Goal: Information Seeking & Learning: Learn about a topic

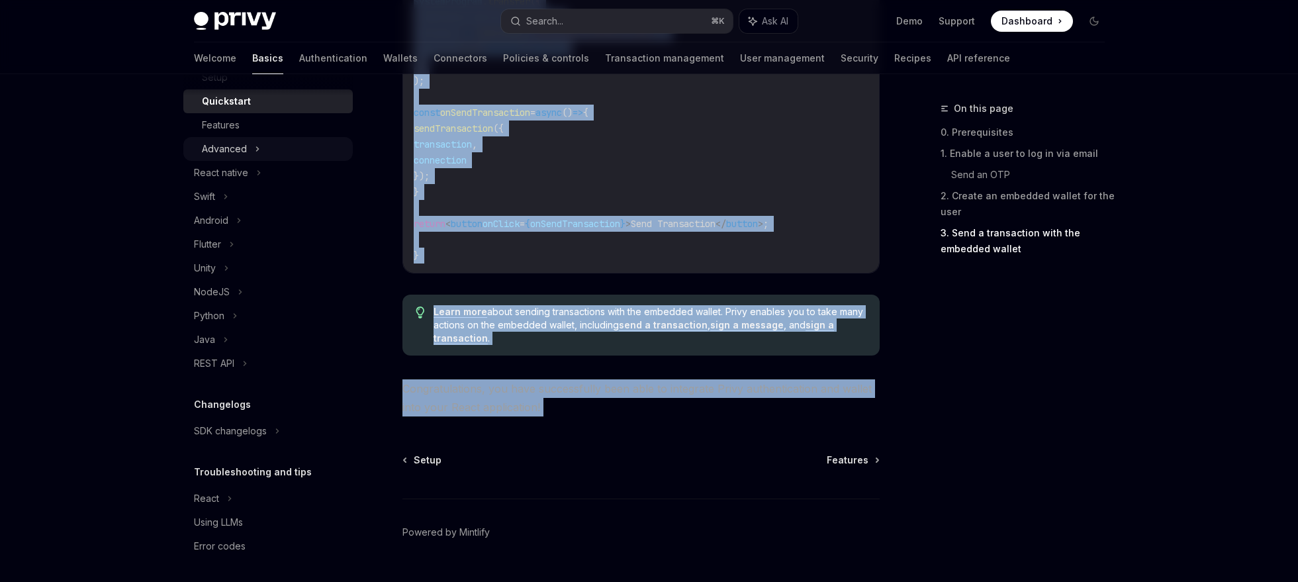
scroll to position [242, 0]
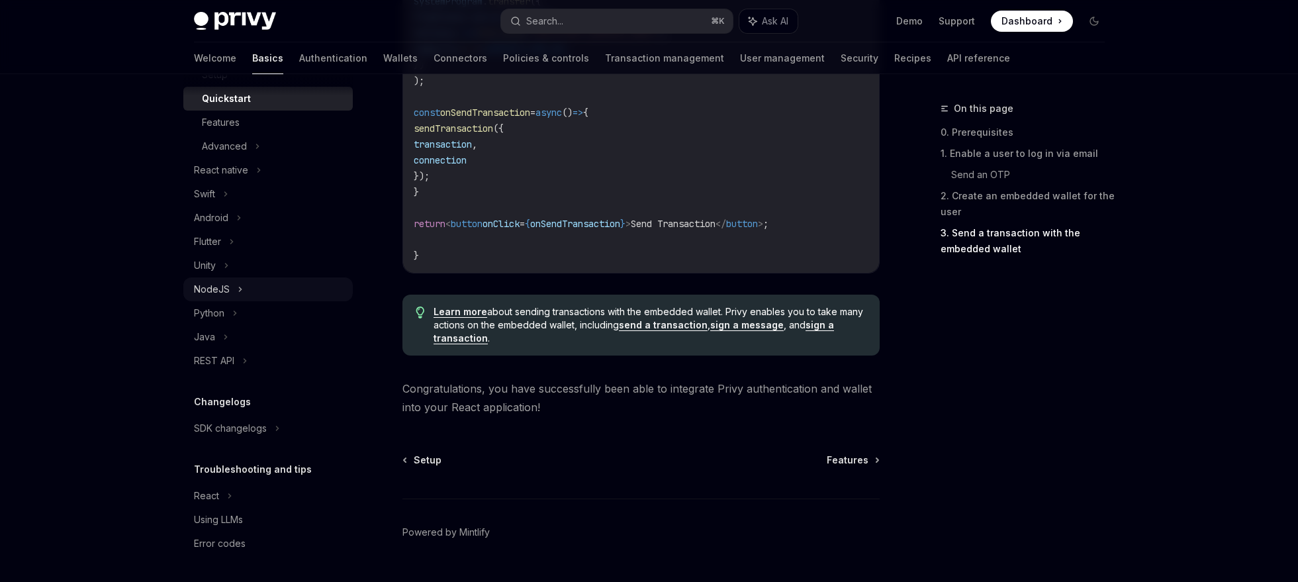
click at [222, 295] on div "NodeJS" at bounding box center [212, 289] width 36 height 16
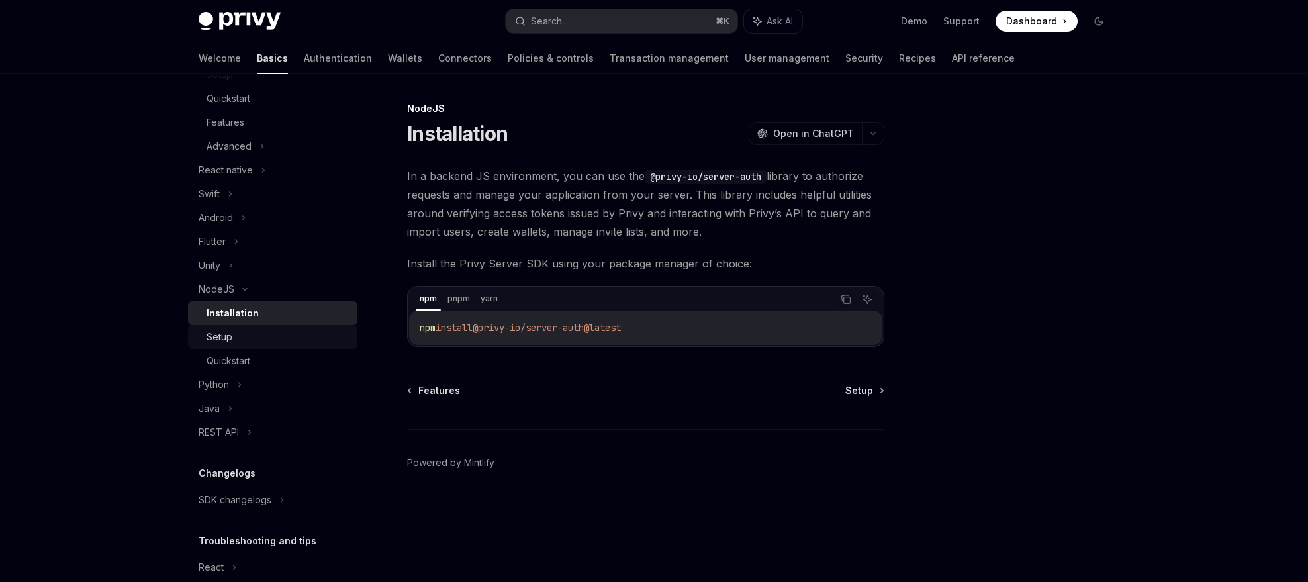
click at [273, 333] on div "Setup" at bounding box center [278, 337] width 143 height 16
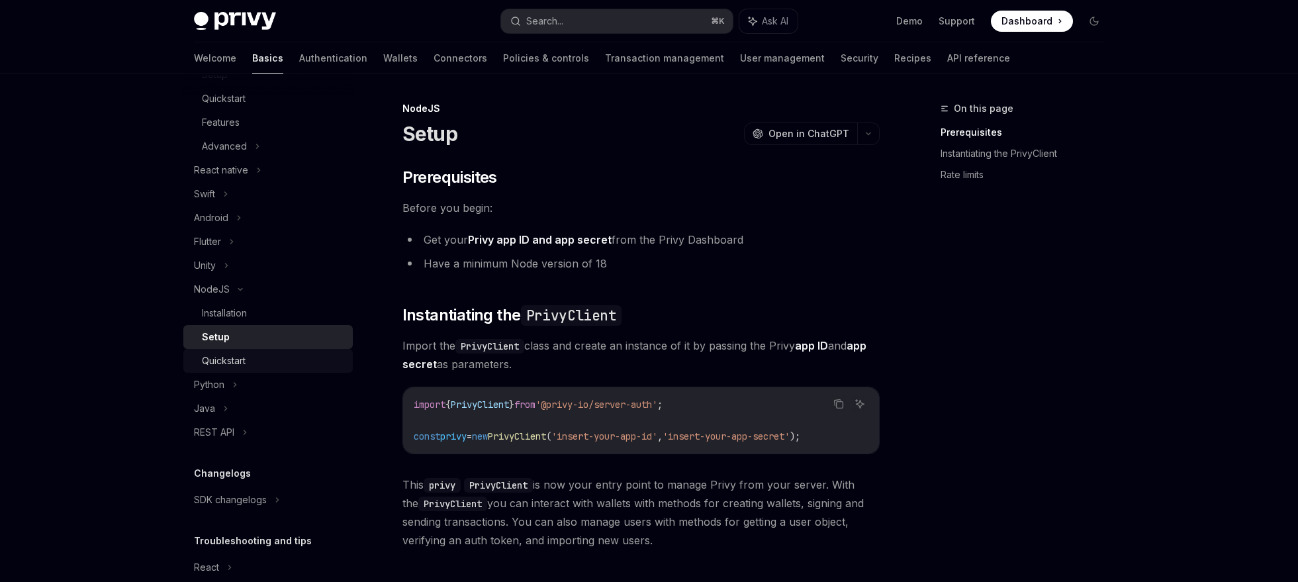
click at [265, 362] on div "Quickstart" at bounding box center [273, 361] width 143 height 16
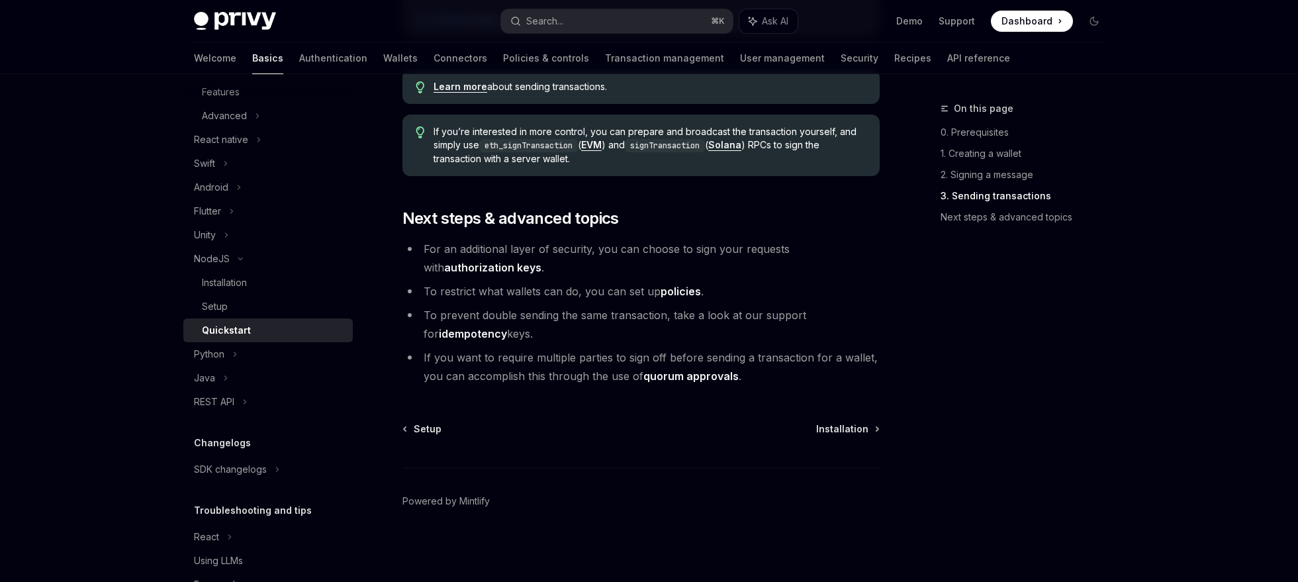
scroll to position [283, 0]
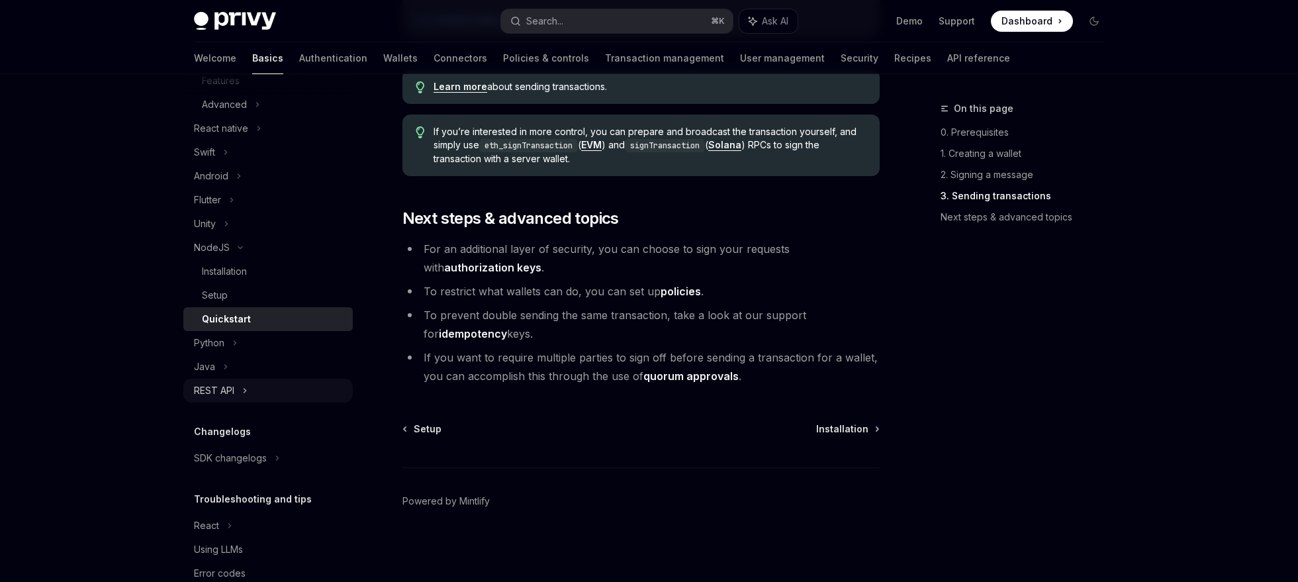
click at [243, 391] on icon at bounding box center [244, 391] width 5 height 16
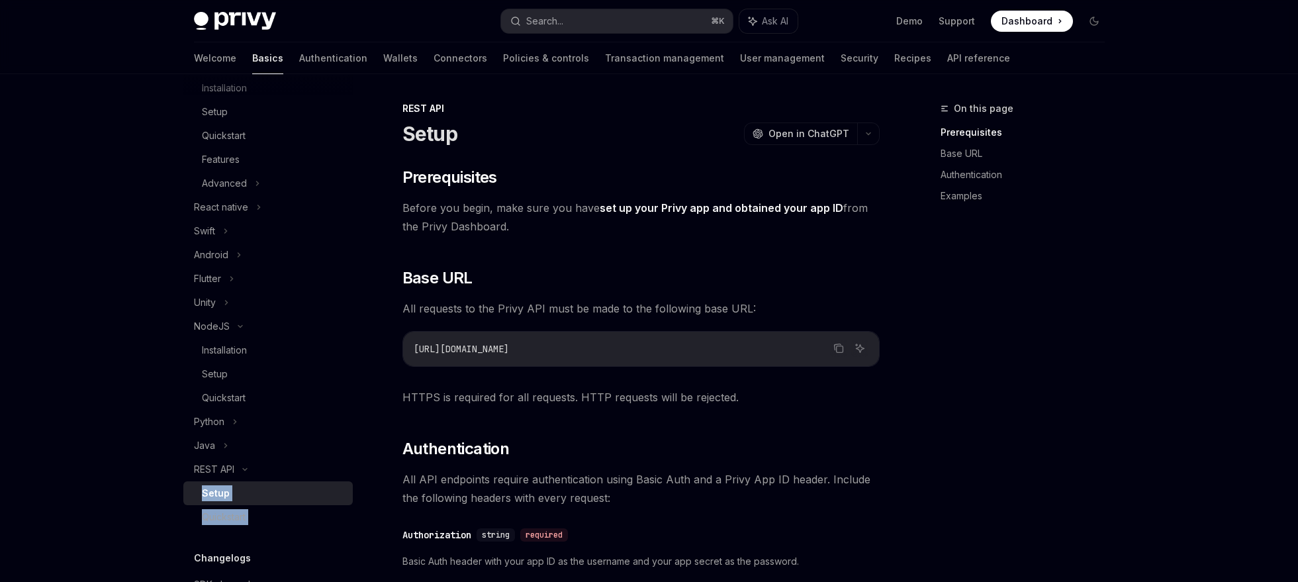
scroll to position [361, 0]
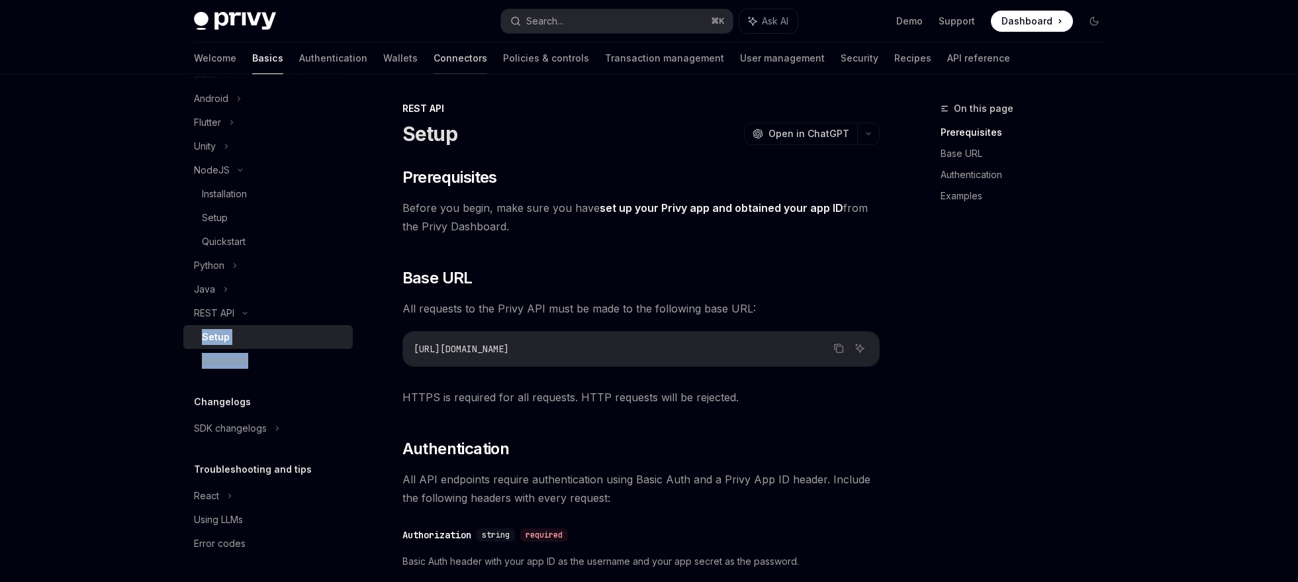
click at [434, 54] on link "Connectors" at bounding box center [461, 58] width 54 height 32
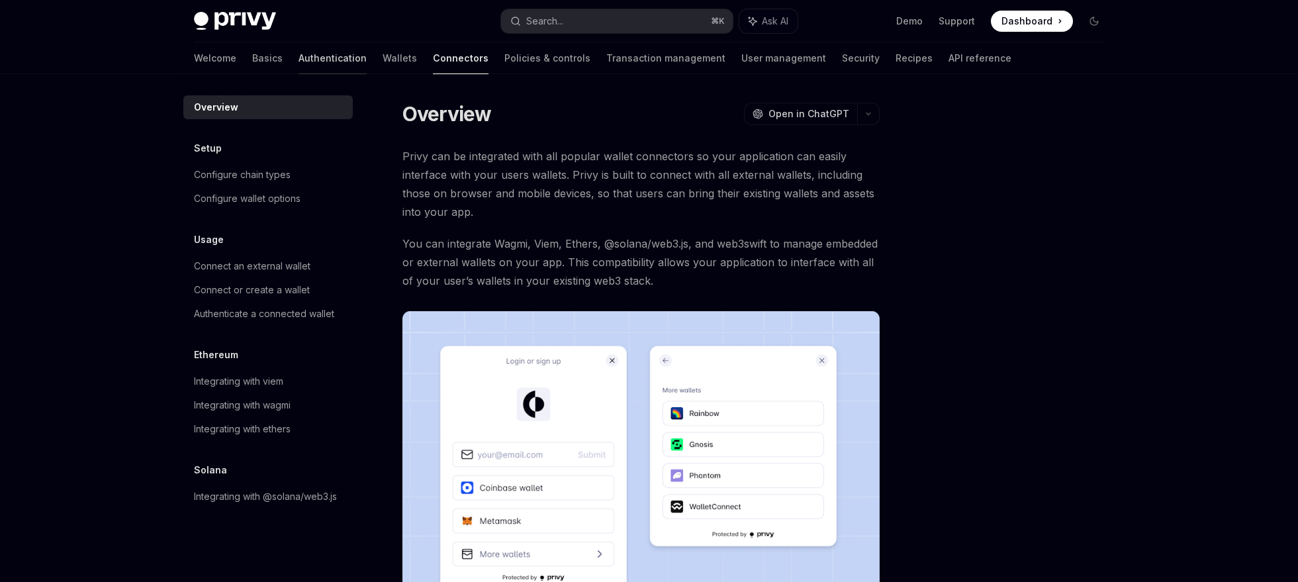
click at [299, 55] on link "Authentication" at bounding box center [333, 58] width 68 height 32
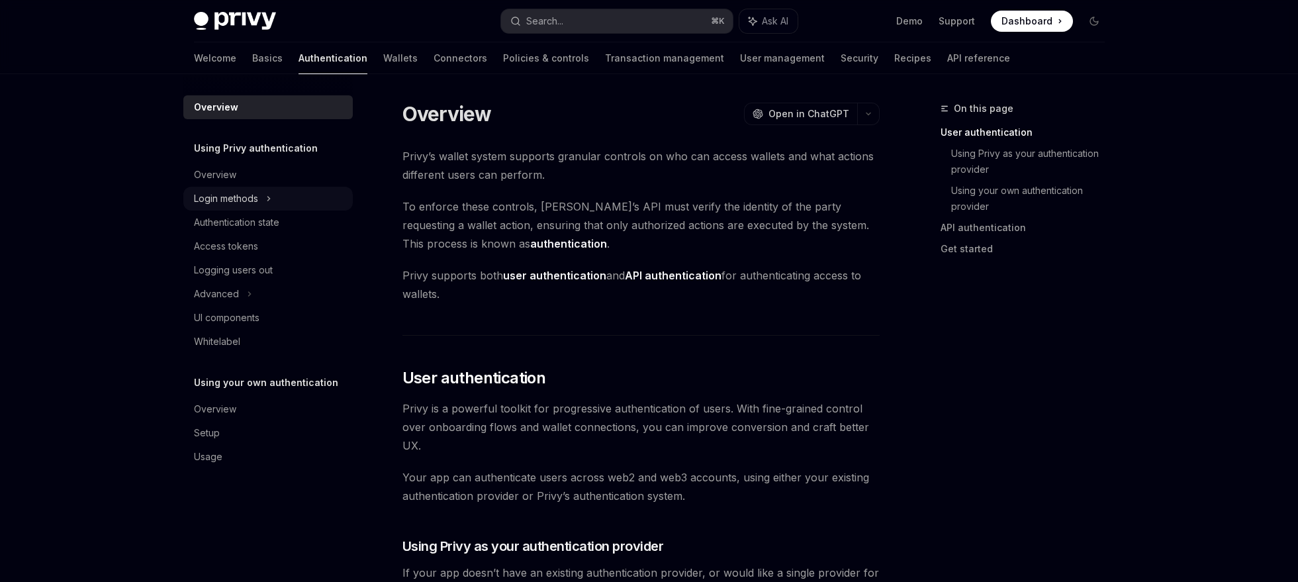
click at [286, 205] on div "Login methods" at bounding box center [268, 199] width 170 height 24
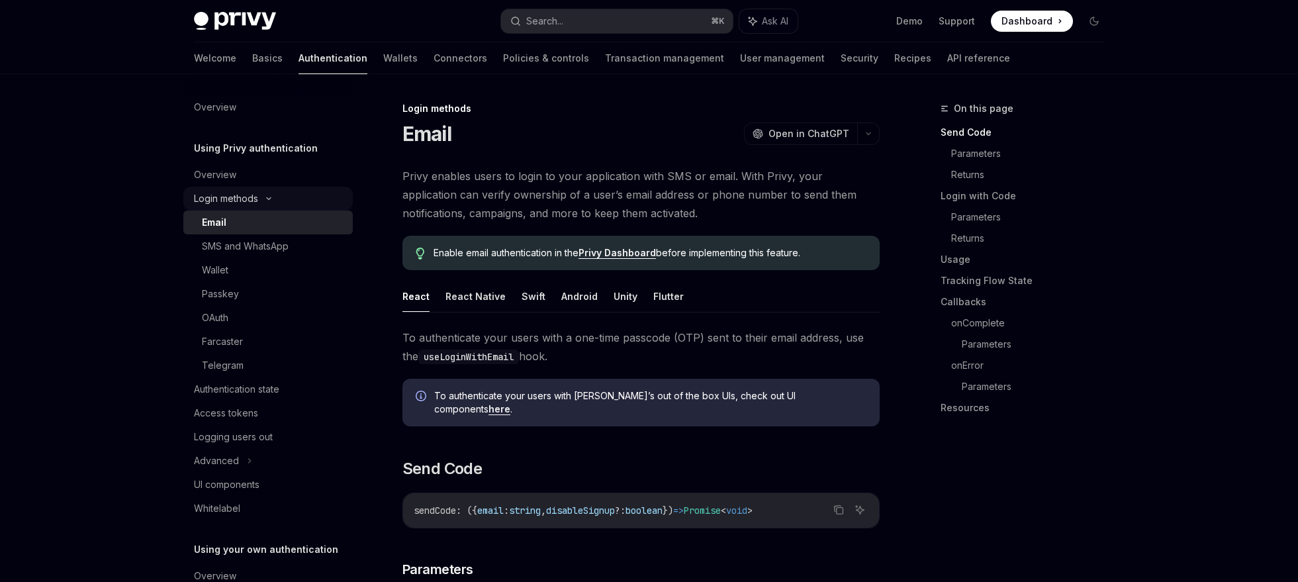
click at [286, 199] on div "Login methods" at bounding box center [268, 199] width 170 height 24
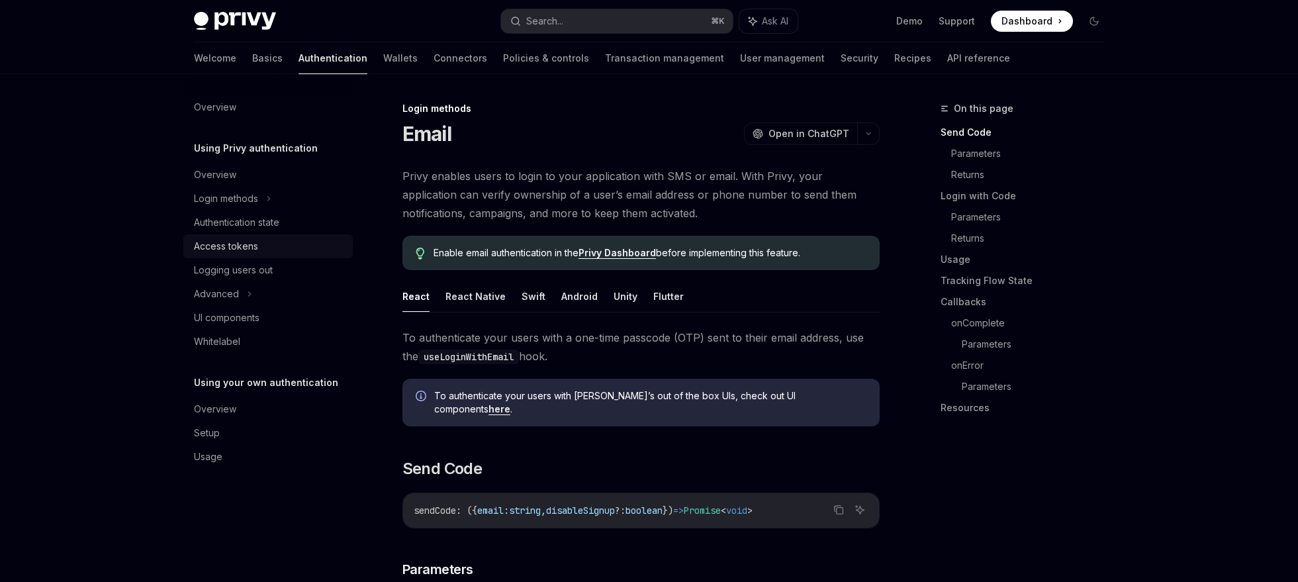
click at [273, 242] on div "Access tokens" at bounding box center [269, 246] width 151 height 16
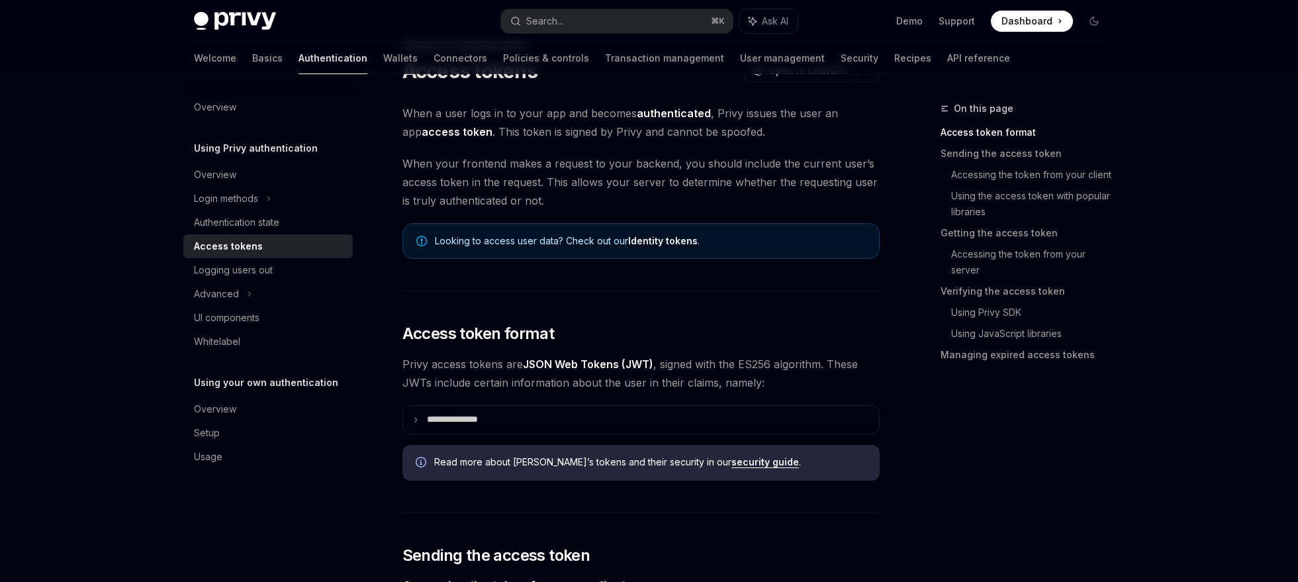
scroll to position [72, 0]
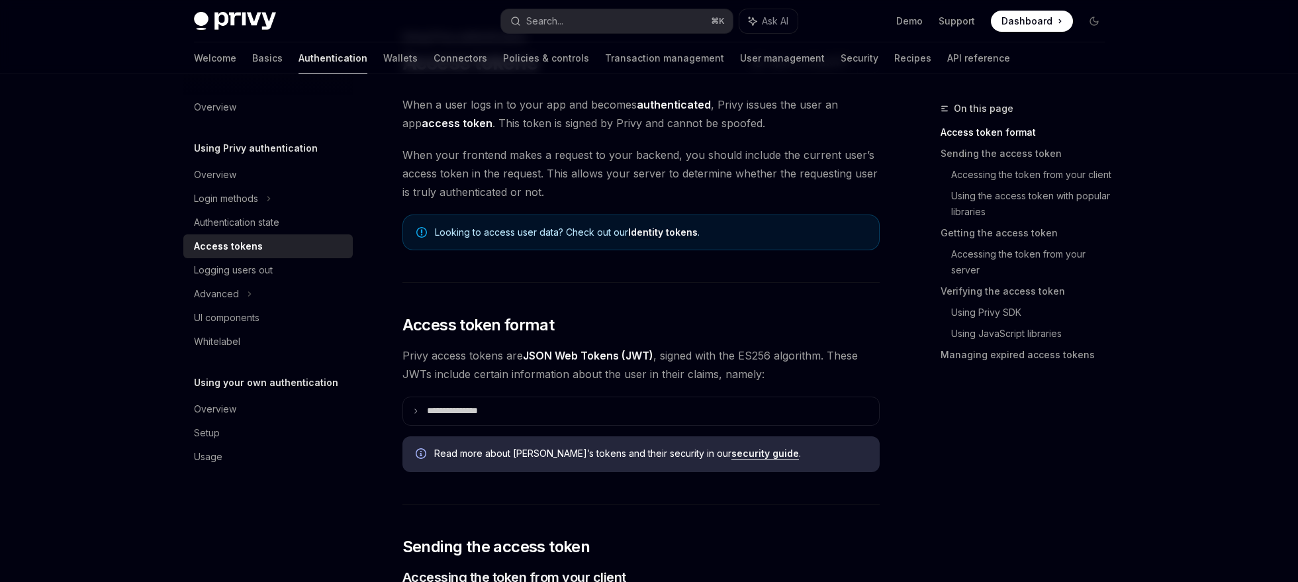
click at [650, 238] on link "Identity tokens" at bounding box center [663, 232] width 70 height 12
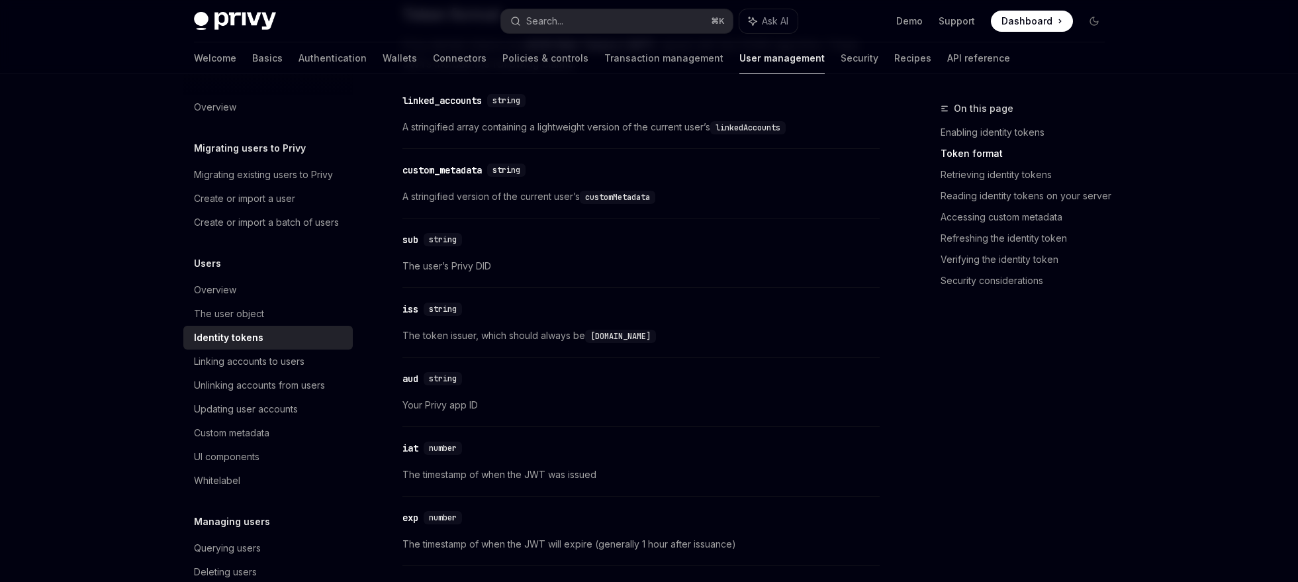
scroll to position [631, 0]
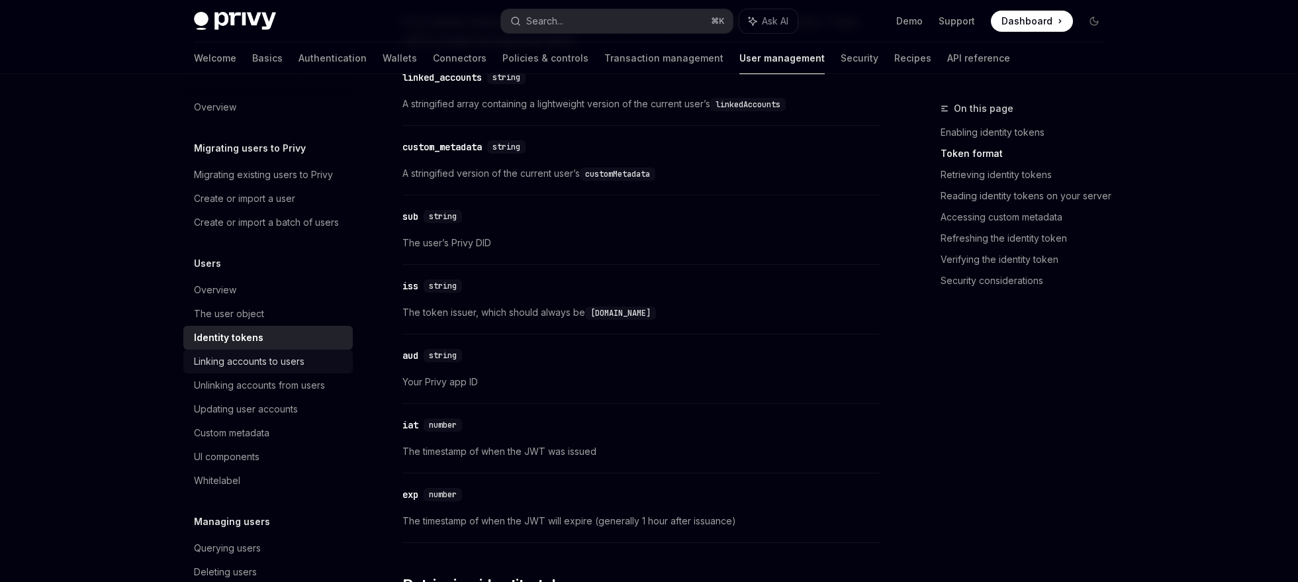
click at [314, 369] on div "Linking accounts to users" at bounding box center [269, 362] width 151 height 16
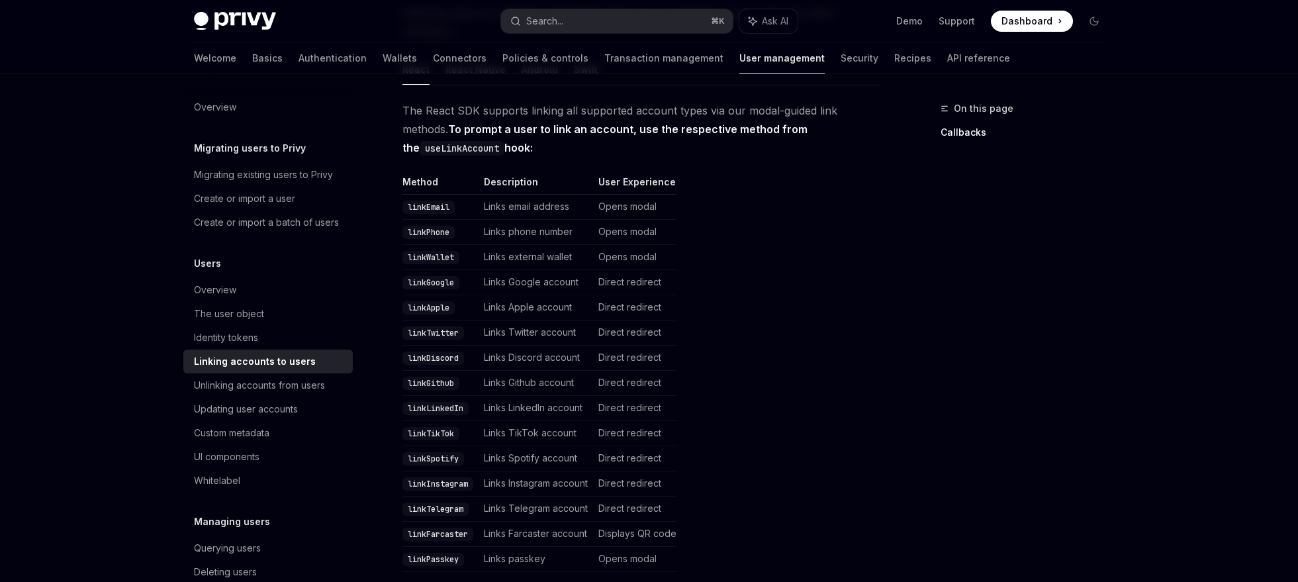
scroll to position [233, 0]
click at [286, 416] on link "Updating user accounts" at bounding box center [268, 409] width 170 height 24
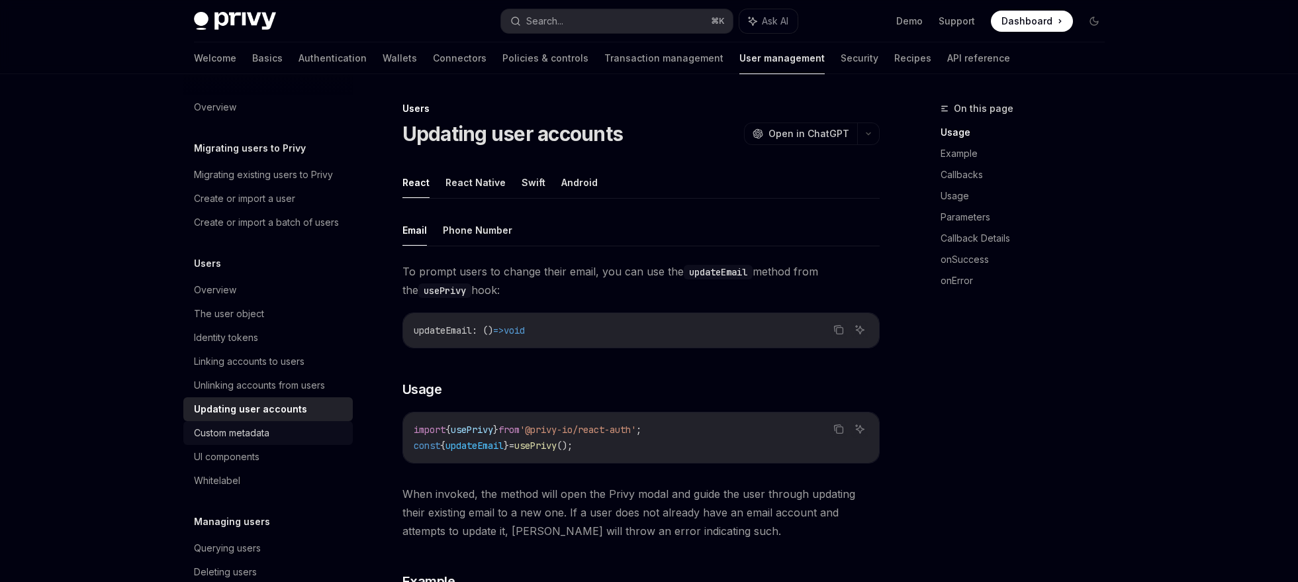
click at [248, 441] on div "Custom metadata" at bounding box center [231, 433] width 75 height 16
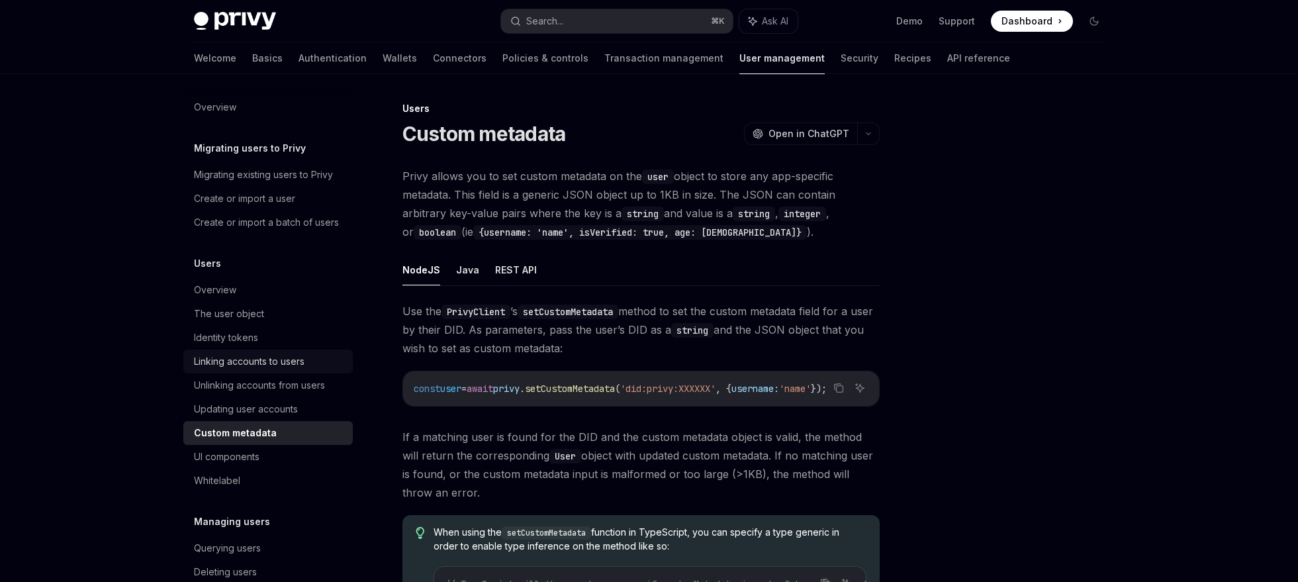
click at [292, 369] on div "Linking accounts to users" at bounding box center [249, 362] width 111 height 16
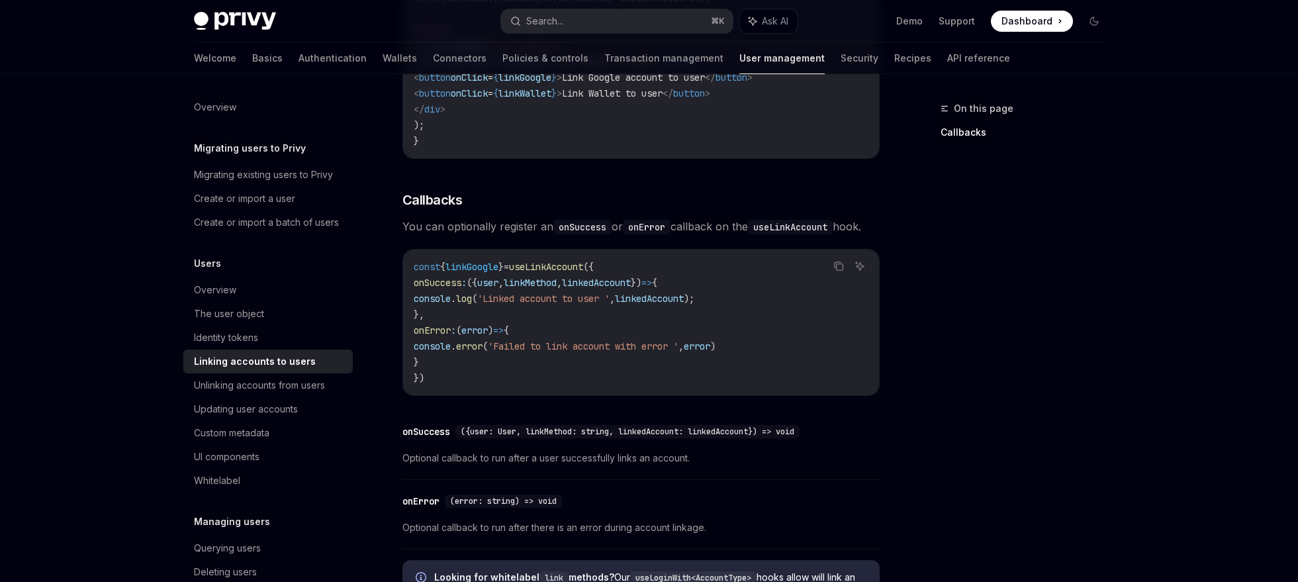
scroll to position [760, 0]
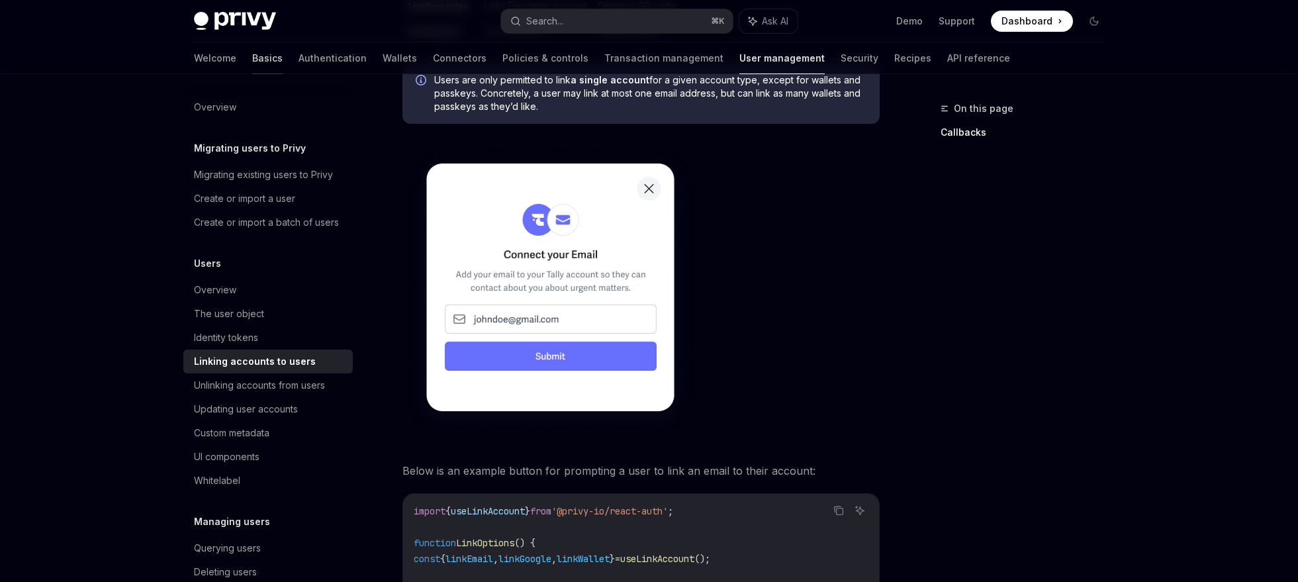
click at [252, 56] on link "Basics" at bounding box center [267, 58] width 30 height 32
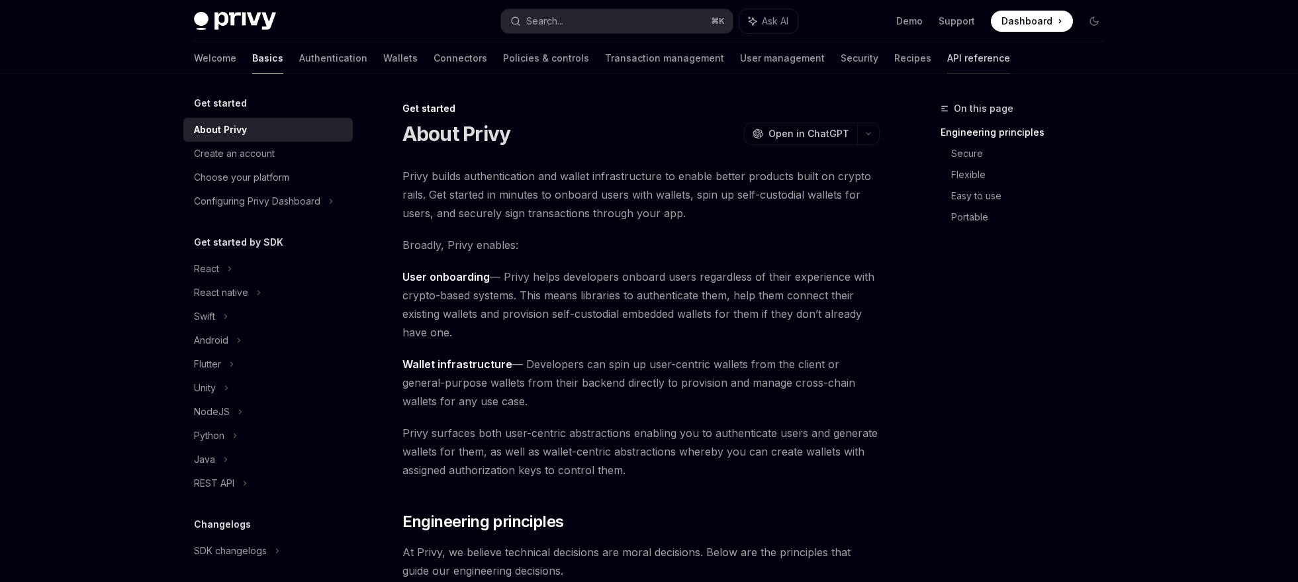
click at [948, 64] on link "API reference" at bounding box center [979, 58] width 63 height 32
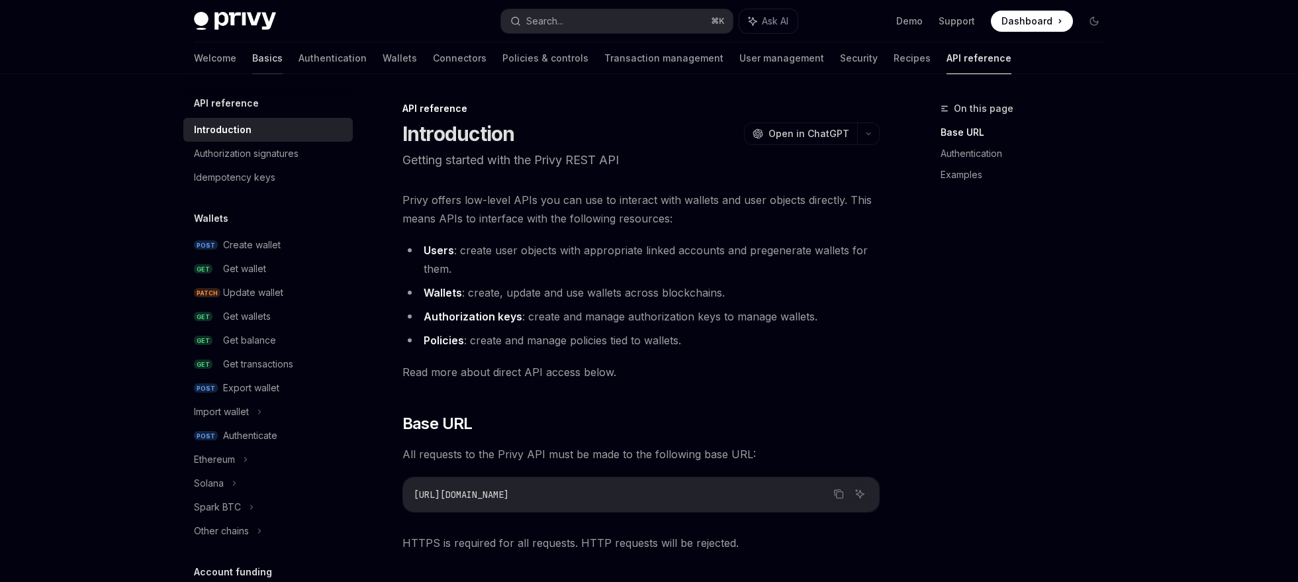
click at [252, 63] on link "Basics" at bounding box center [267, 58] width 30 height 32
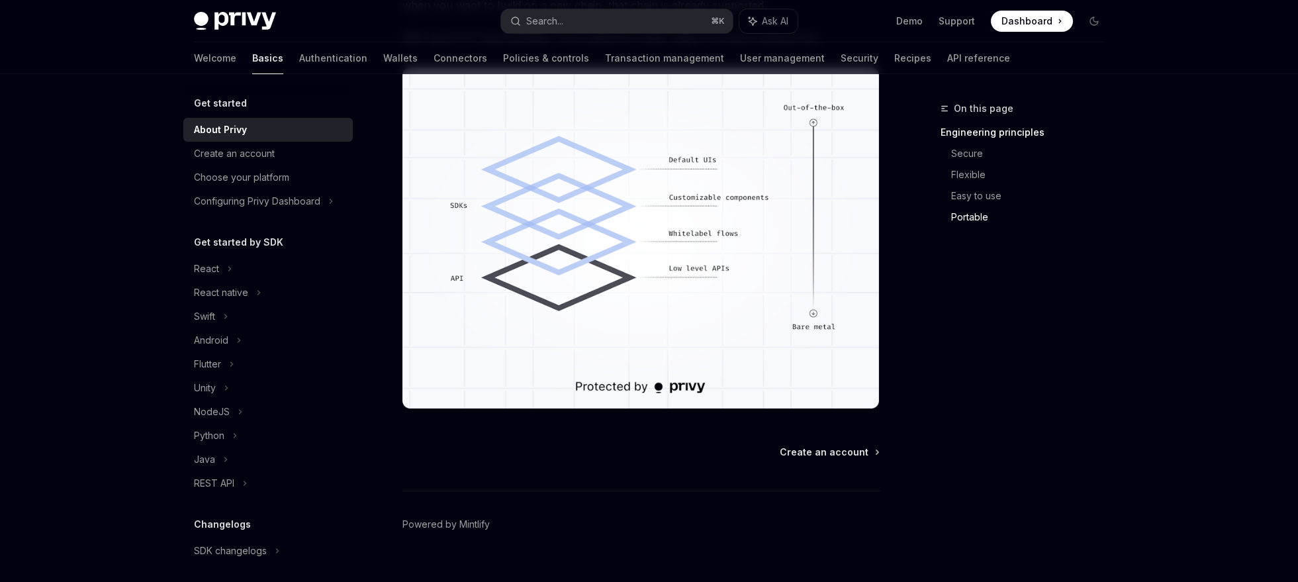
scroll to position [1150, 0]
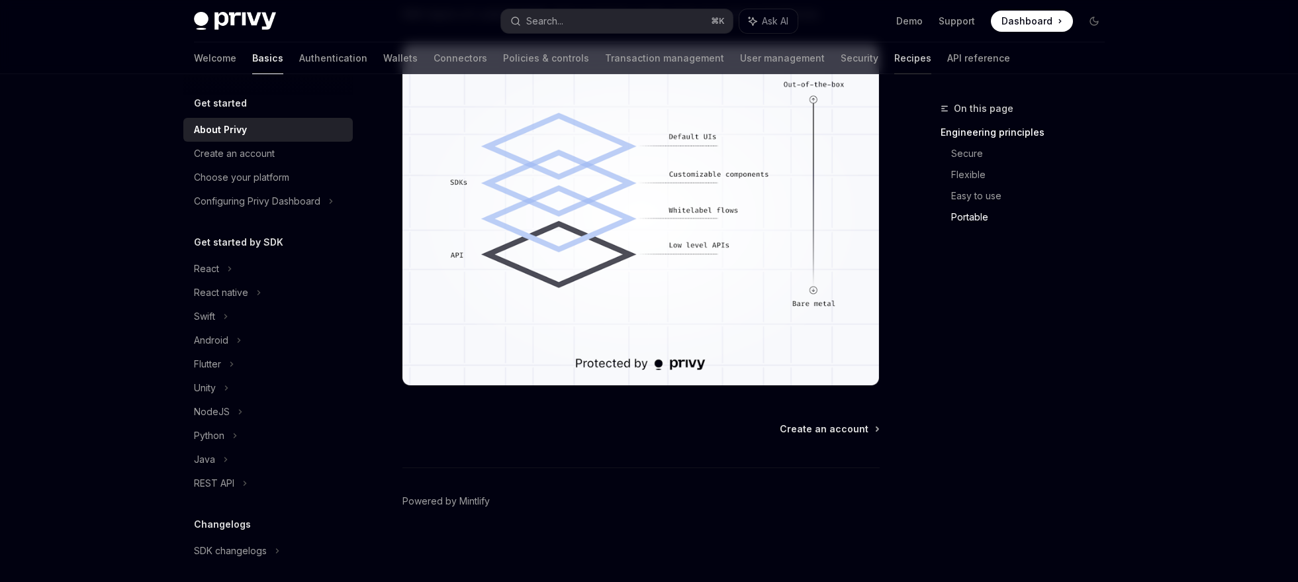
click at [895, 59] on link "Recipes" at bounding box center [913, 58] width 37 height 32
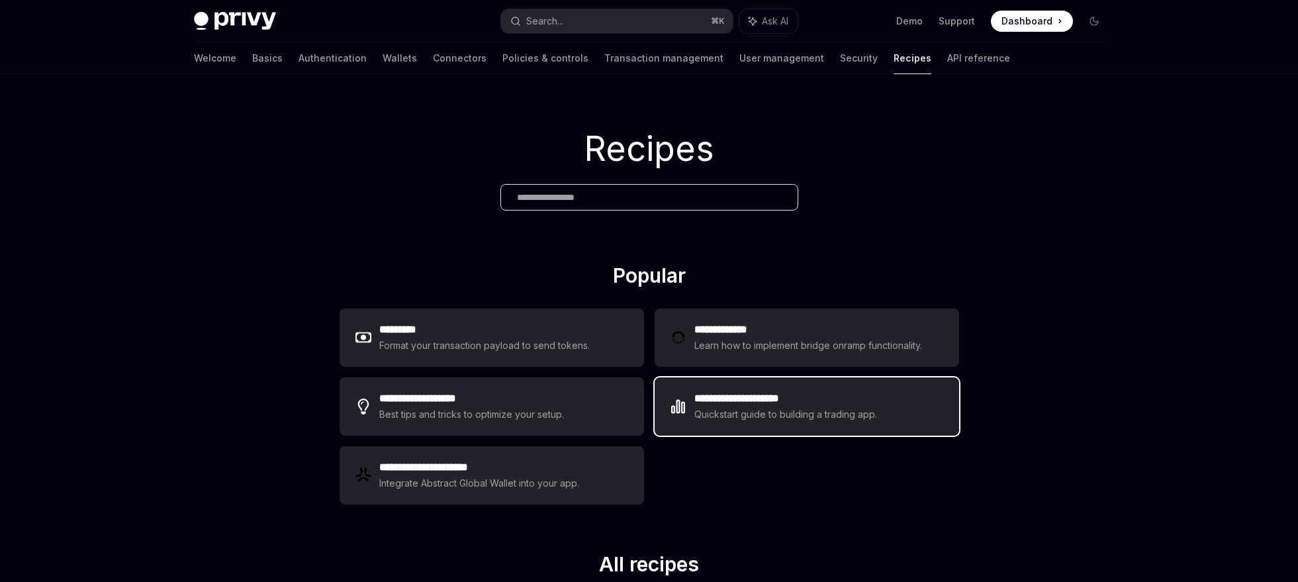
click at [730, 383] on div "**********" at bounding box center [807, 406] width 305 height 58
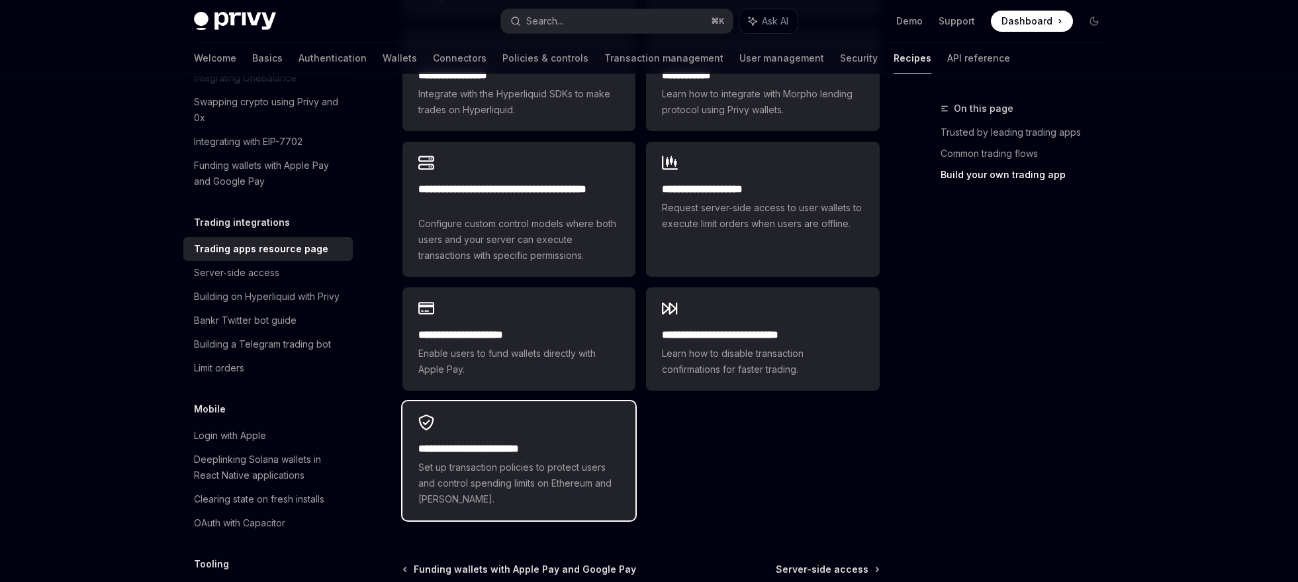
scroll to position [794, 0]
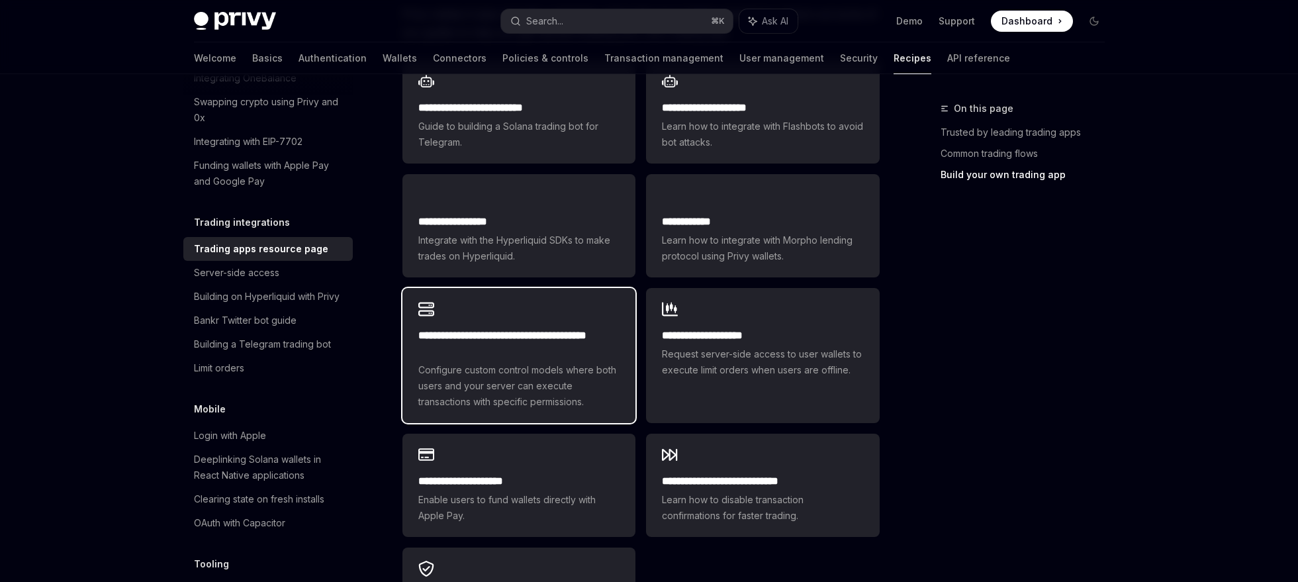
click at [540, 362] on span "Configure custom control models where both users and your server can execute tr…" at bounding box center [518, 386] width 201 height 48
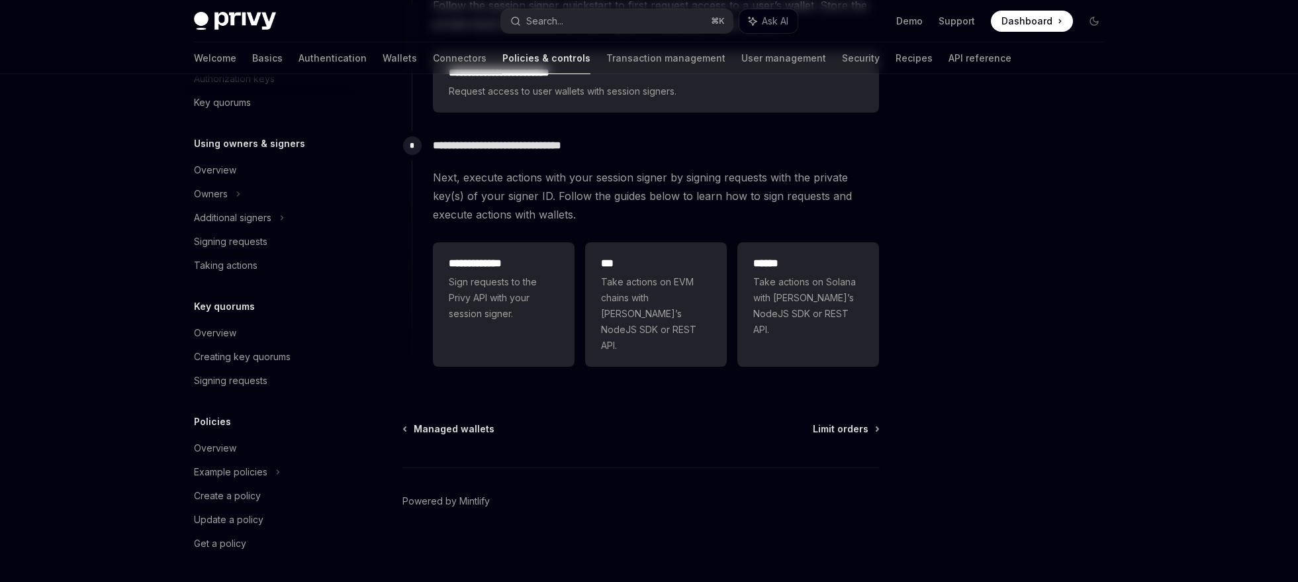
scroll to position [33, 0]
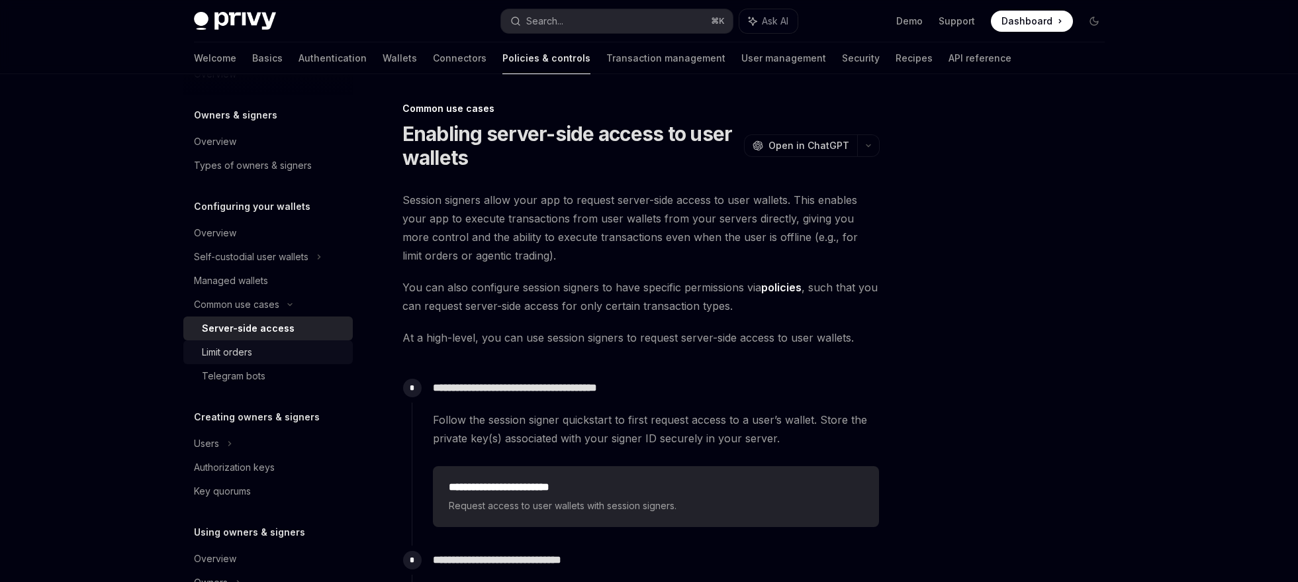
click at [254, 350] on div "Limit orders" at bounding box center [273, 352] width 143 height 16
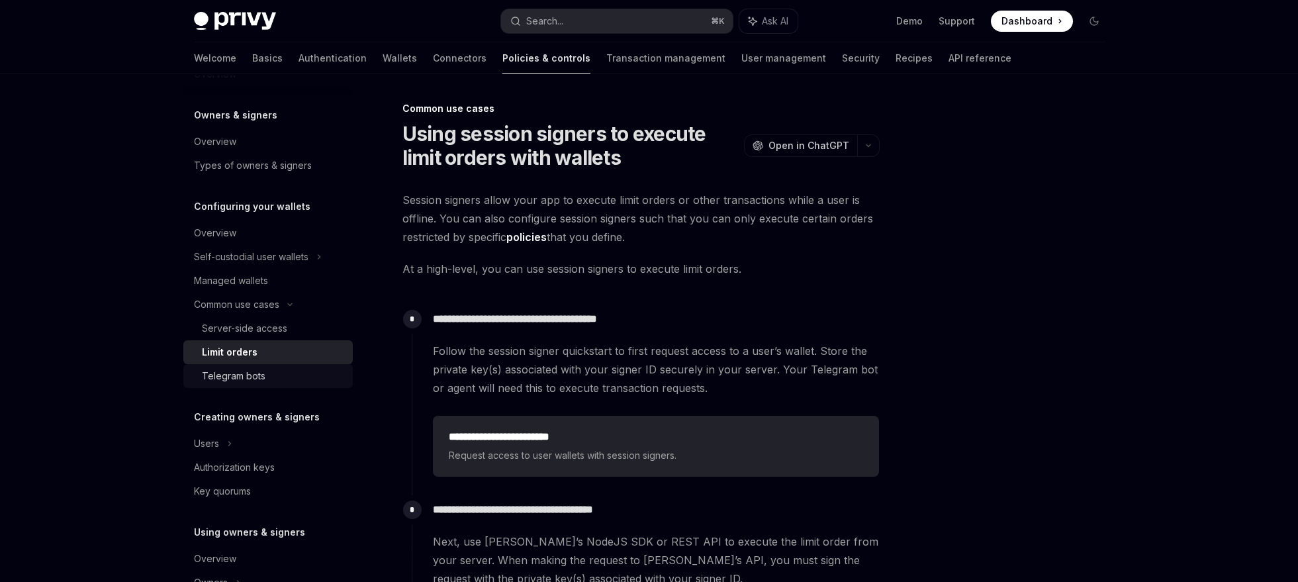
click at [291, 384] on link "Telegram bots" at bounding box center [268, 376] width 170 height 24
type textarea "*"
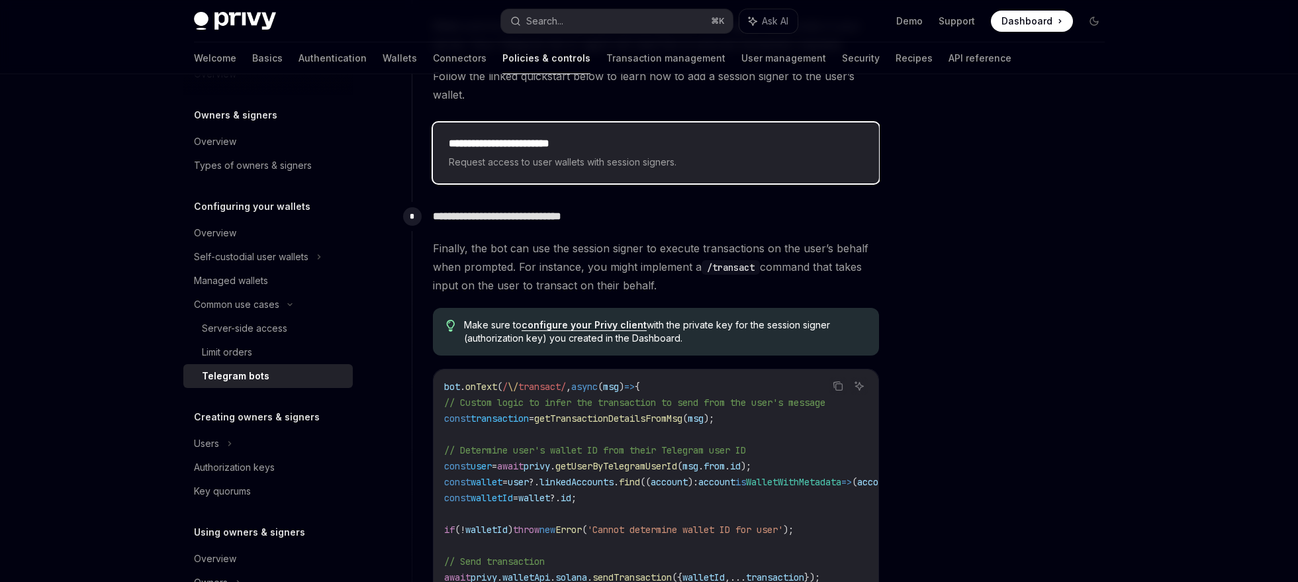
scroll to position [743, 0]
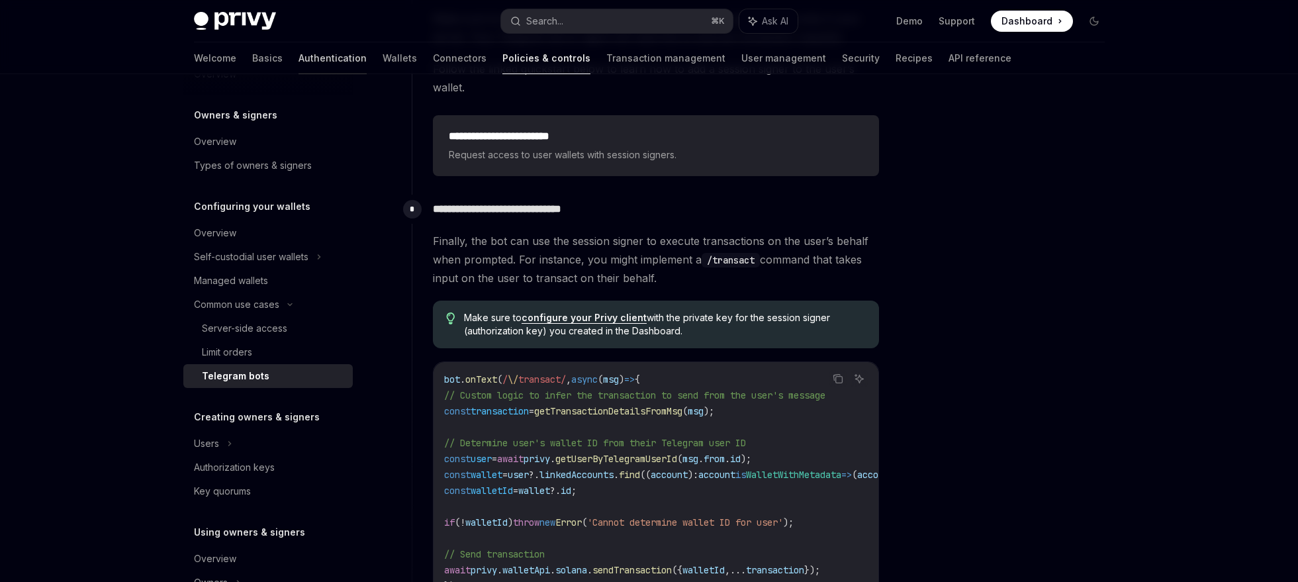
click at [299, 60] on link "Authentication" at bounding box center [333, 58] width 68 height 32
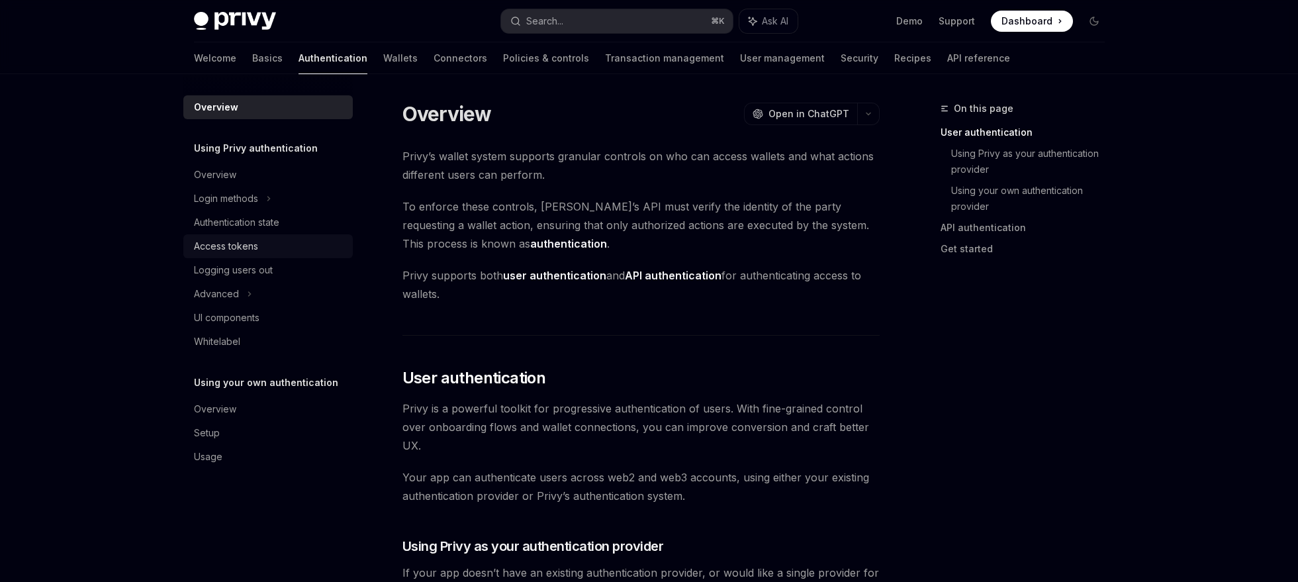
click at [255, 250] on div "Access tokens" at bounding box center [226, 246] width 64 height 16
type textarea "*"
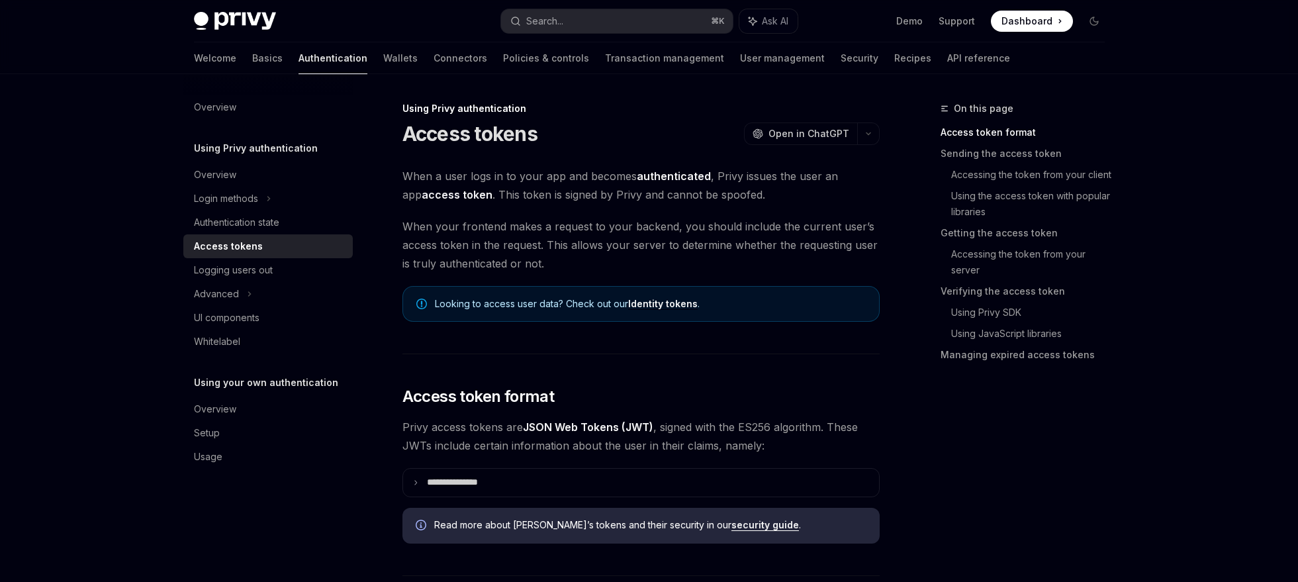
click at [1041, 11] on span at bounding box center [1032, 21] width 82 height 21
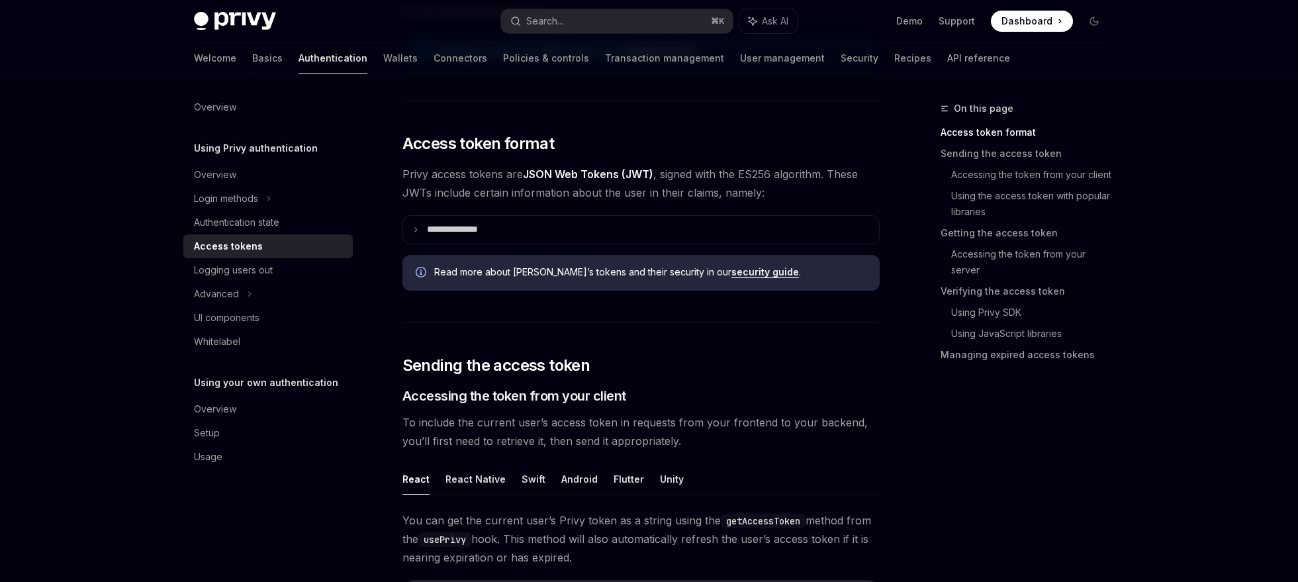
scroll to position [420, 0]
